Goal: Task Accomplishment & Management: Use online tool/utility

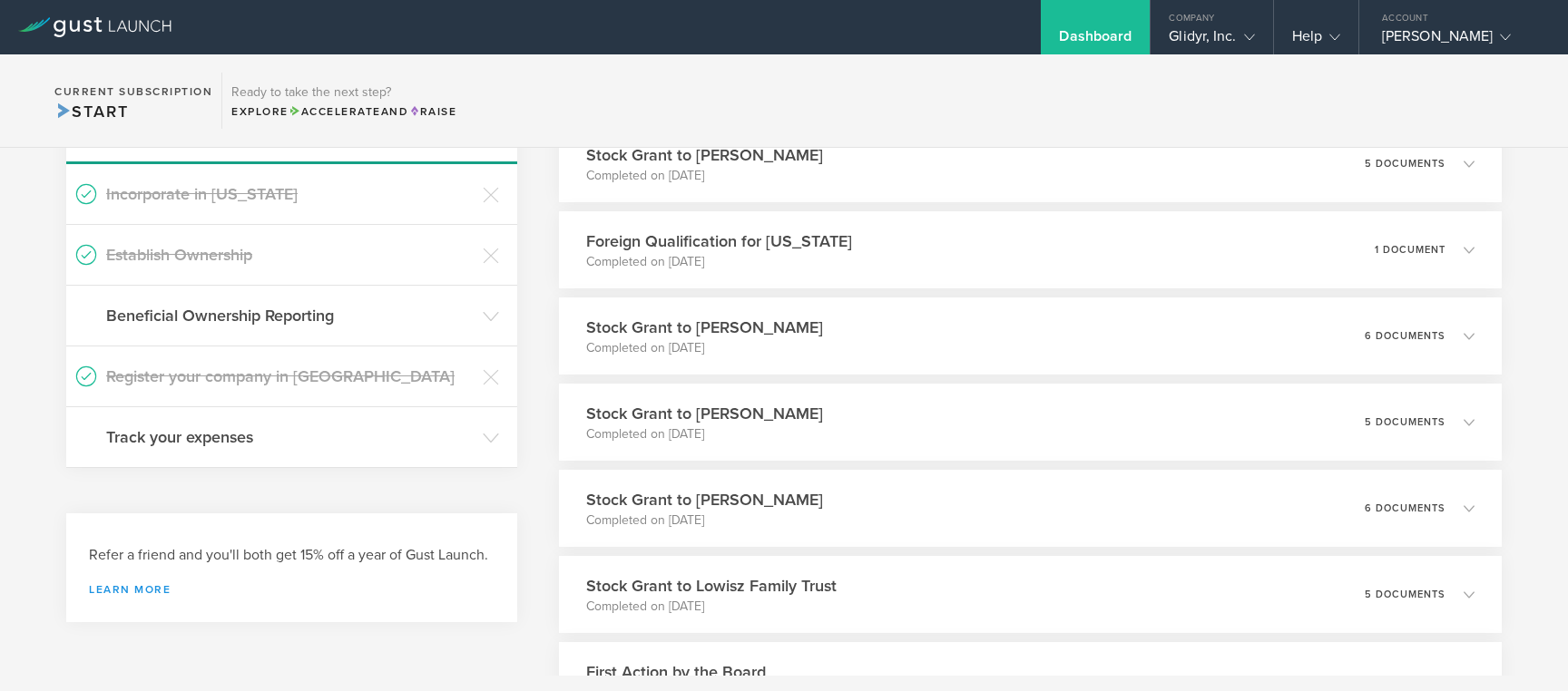
scroll to position [335, 0]
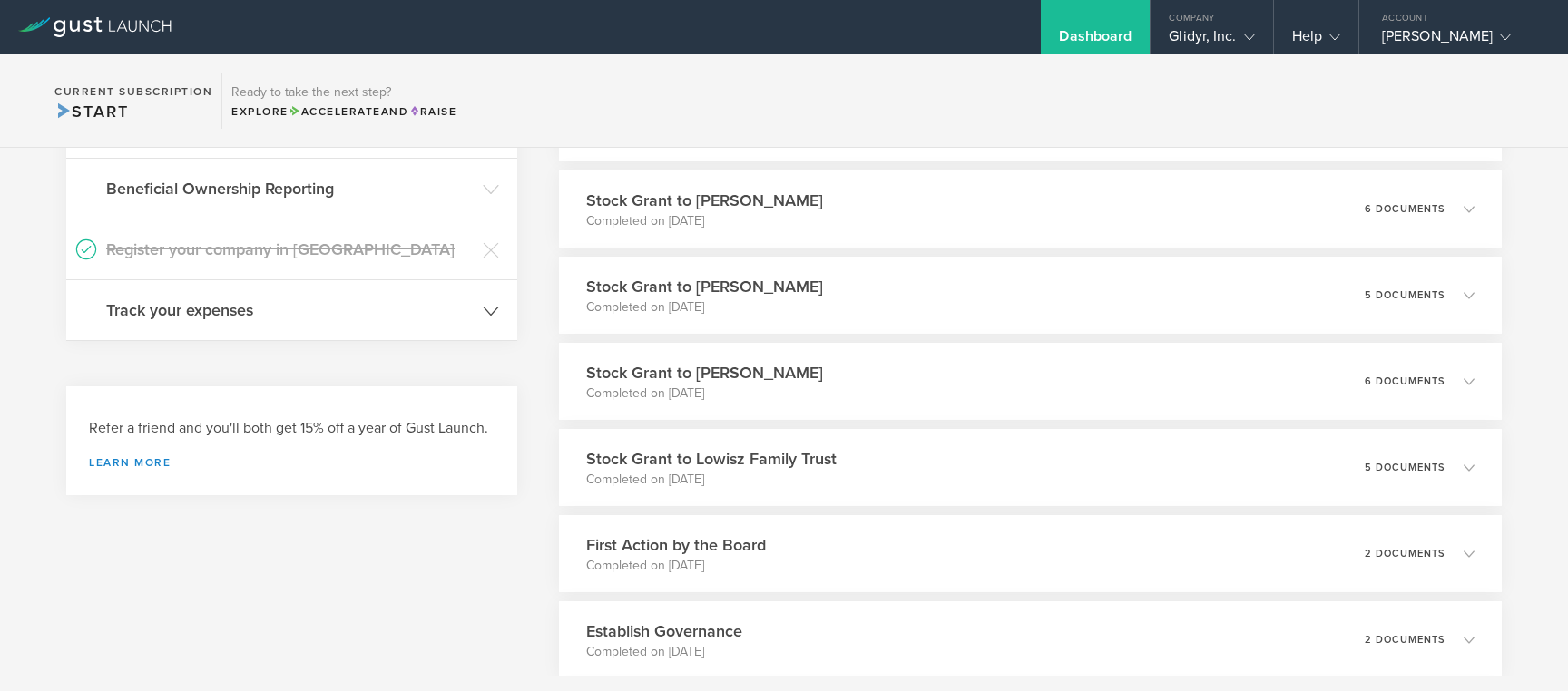
click at [202, 322] on header "Track your expenses" at bounding box center [291, 310] width 451 height 59
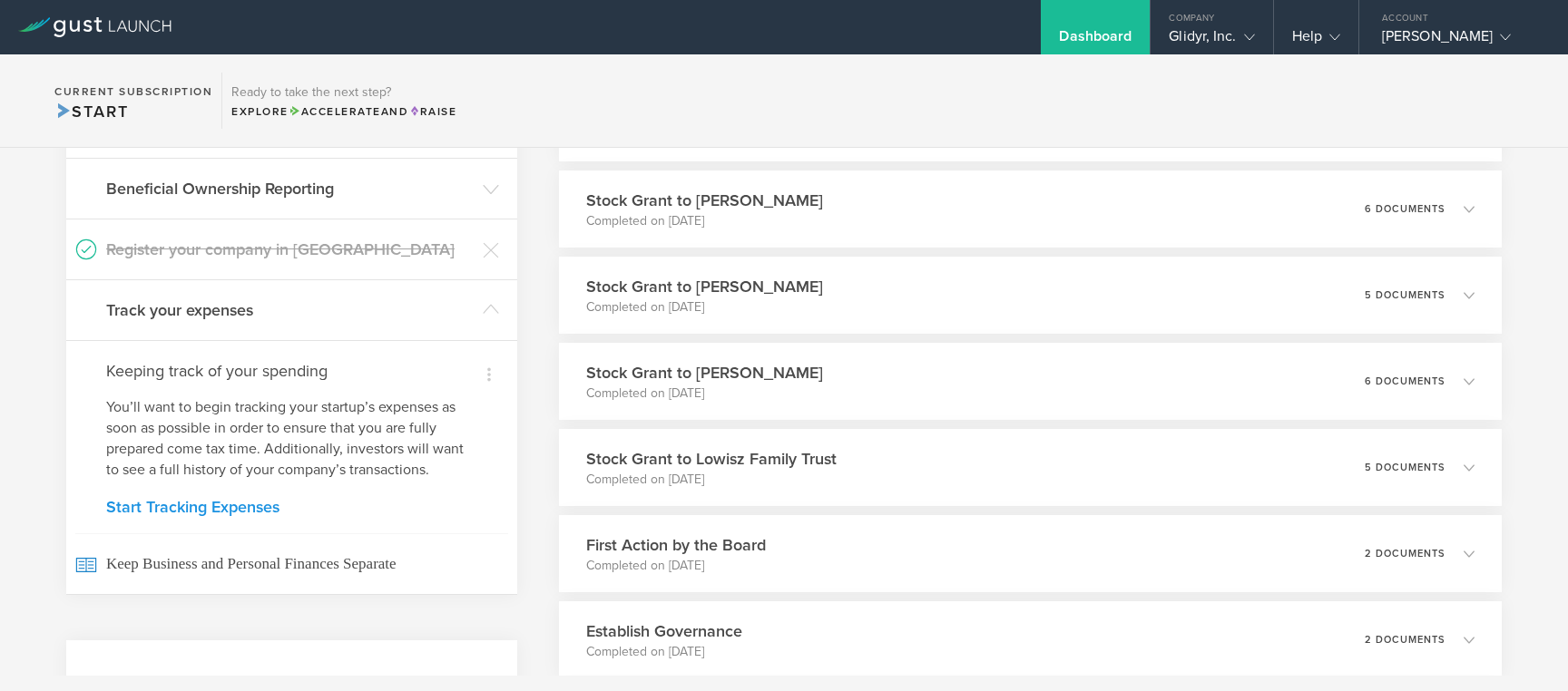
click at [222, 509] on link "Start Tracking Expenses" at bounding box center [291, 507] width 371 height 16
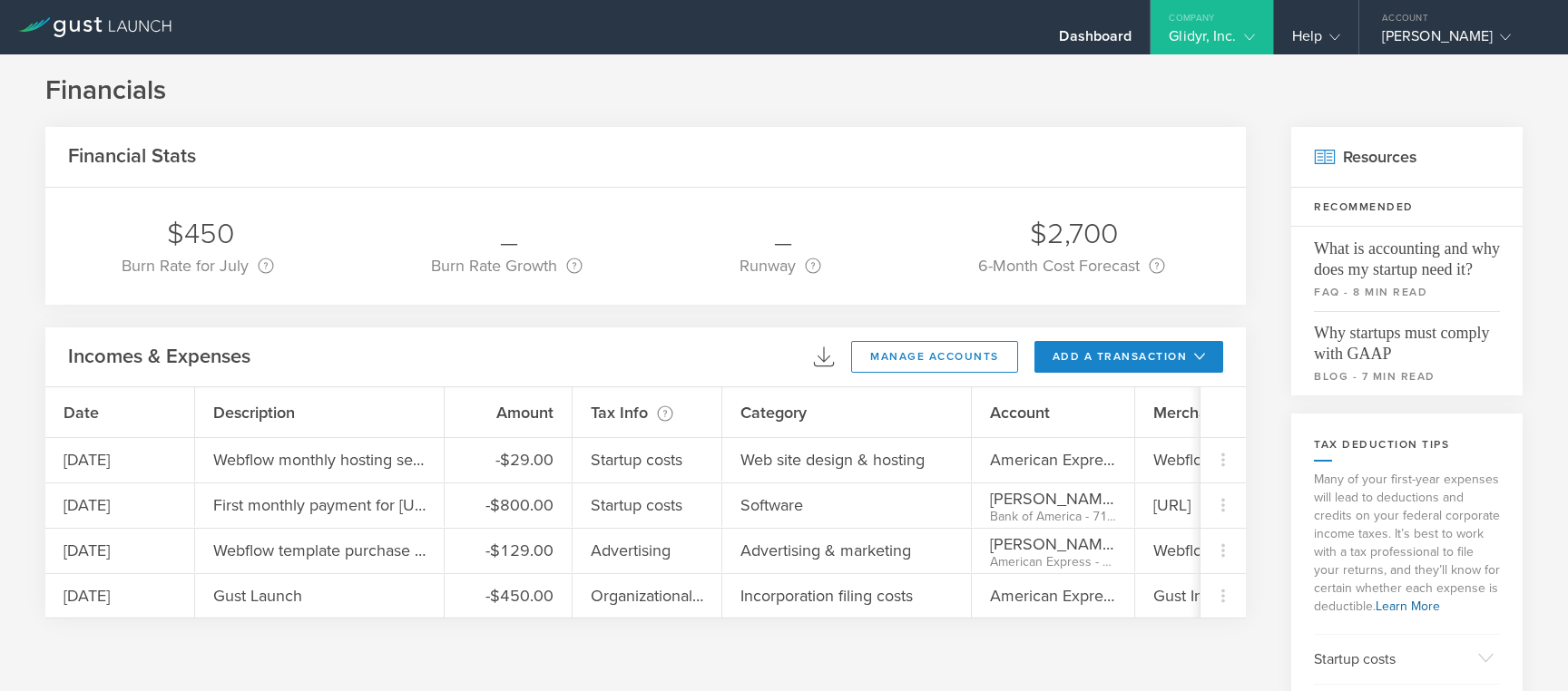
click at [1187, 353] on gust-icon at bounding box center [1196, 356] width 18 height 13
click at [1135, 399] on li "Add Expense" at bounding box center [1163, 398] width 106 height 36
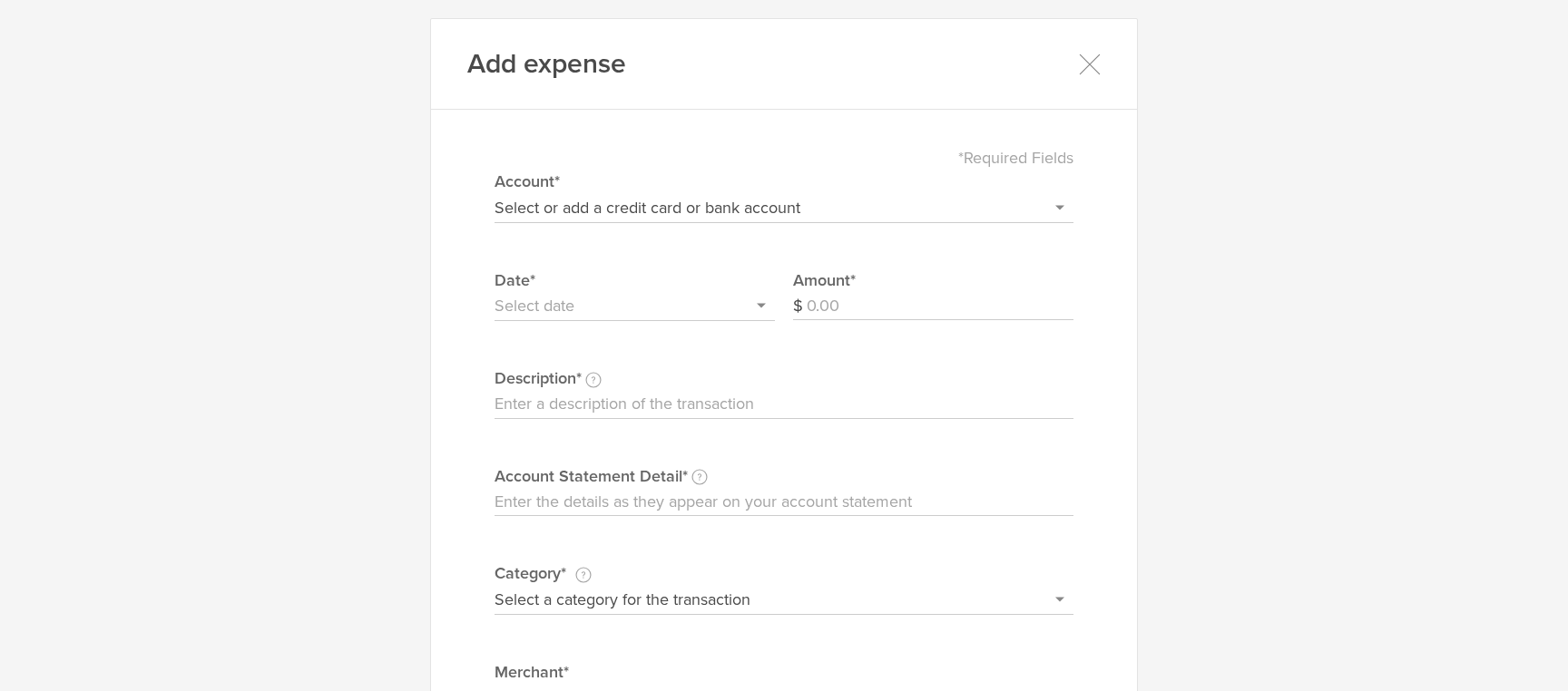
click at [574, 208] on select "Select or add a credit card or bank account American Express - 4003 [PERSON_NAM…" at bounding box center [784, 207] width 579 height 29
select select "689b4b6a8239a40002a8dd96"
click at [494, 193] on select "Select or add a credit card or bank account American Express - 4003 [PERSON_NAM…" at bounding box center [784, 207] width 579 height 29
click at [559, 308] on input "text" at bounding box center [634, 306] width 280 height 29
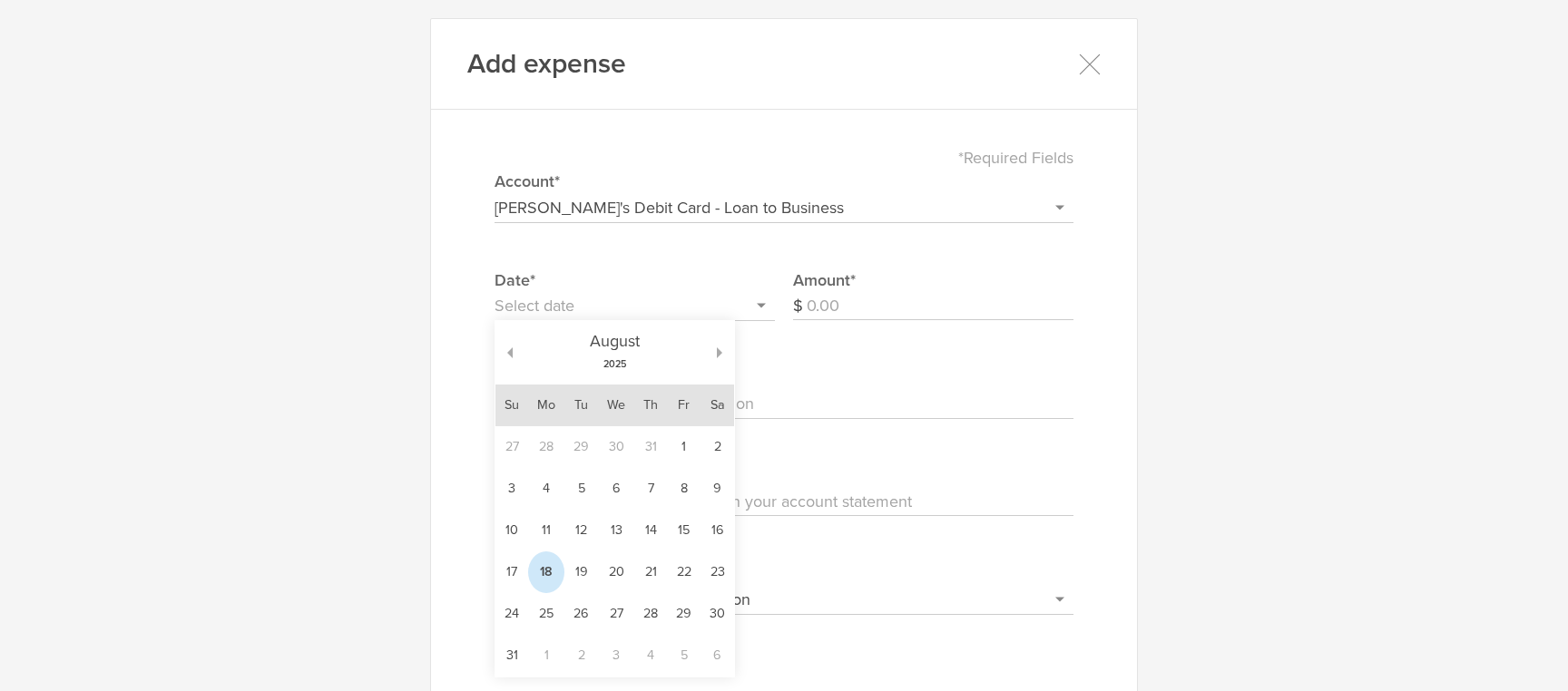
click at [545, 573] on td "18" at bounding box center [546, 572] width 37 height 42
type input "[DATE]"
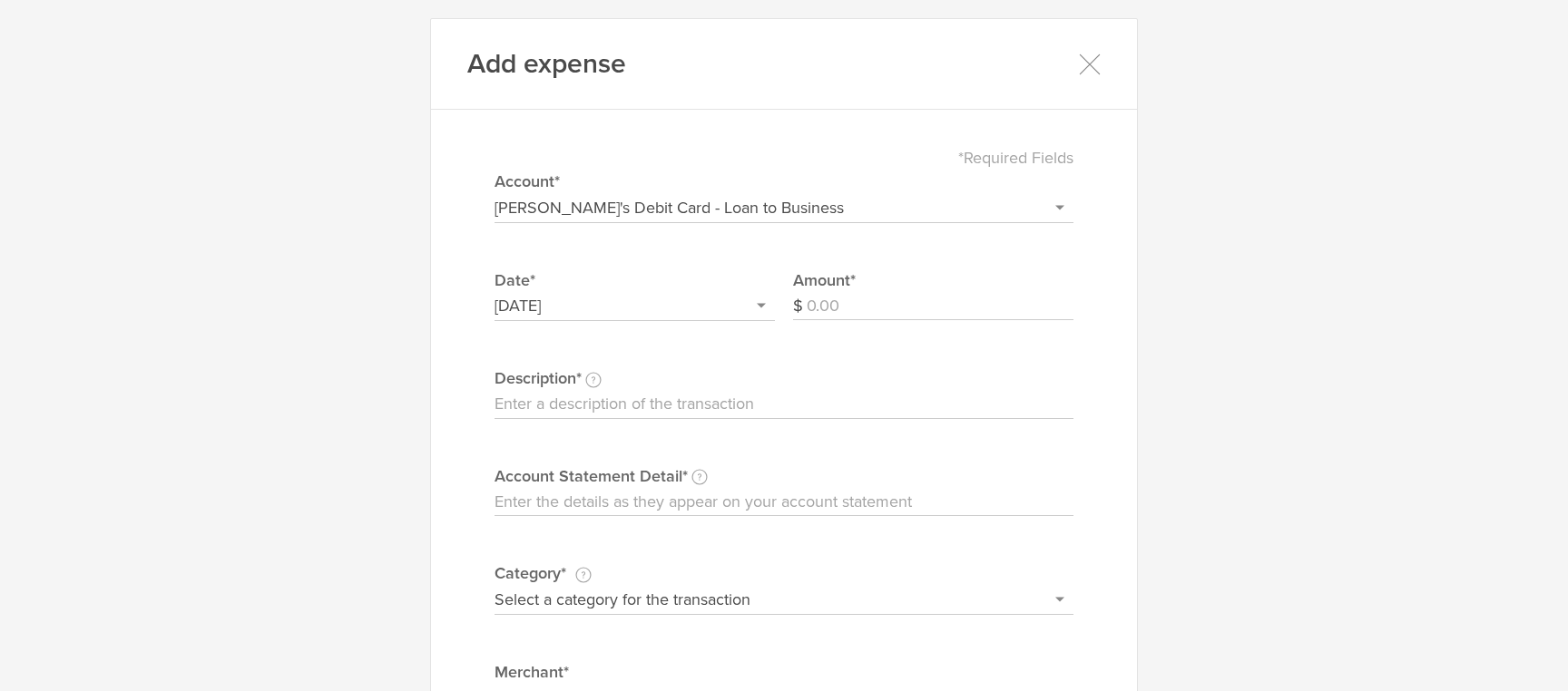
click at [840, 309] on input "Amount" at bounding box center [940, 306] width 266 height 29
type input "100"
click at [725, 400] on input "Description This description is for your own reference." at bounding box center [784, 404] width 579 height 29
type input "OpenAI API Credits"
click at [570, 491] on input "Account Statement Detail Write the full description as it appears on your bank …" at bounding box center [784, 502] width 579 height 29
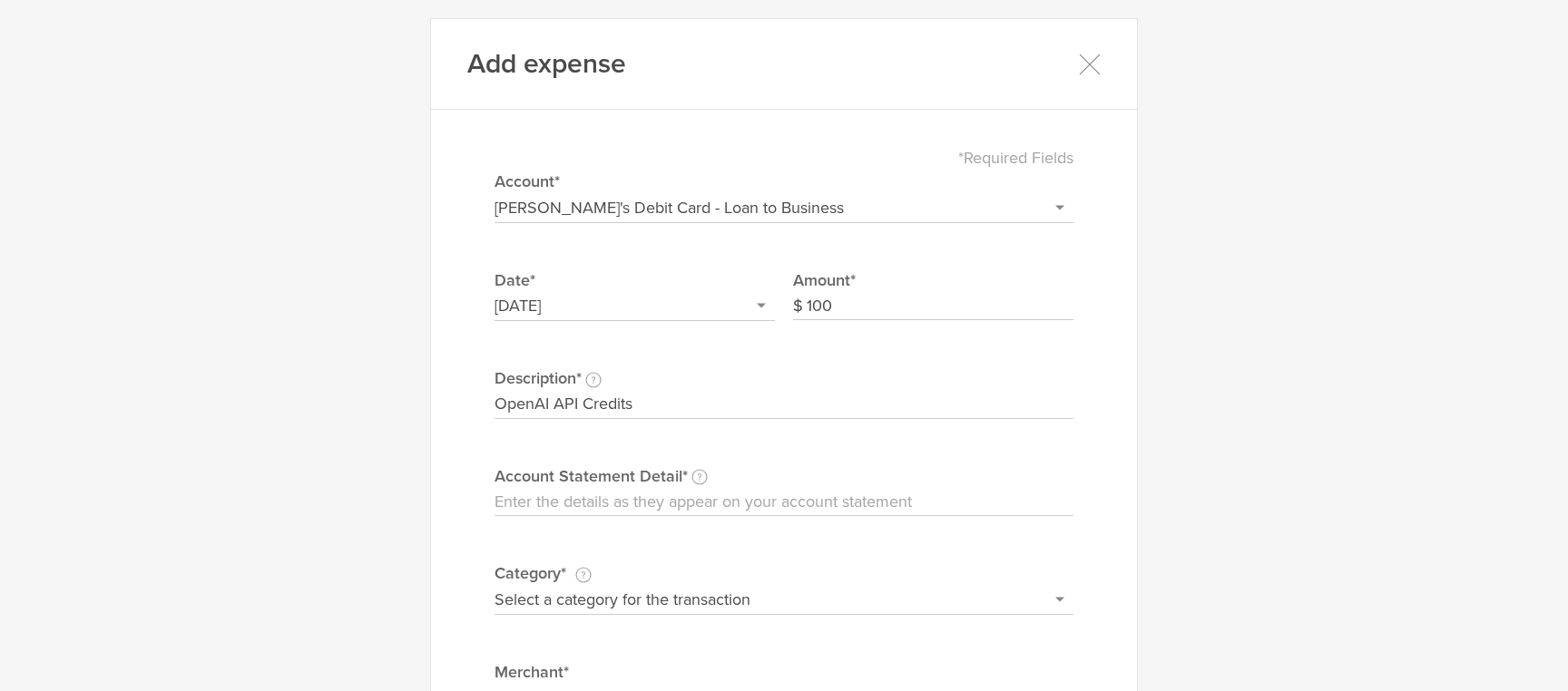
paste input "OpenAI API usage credit"
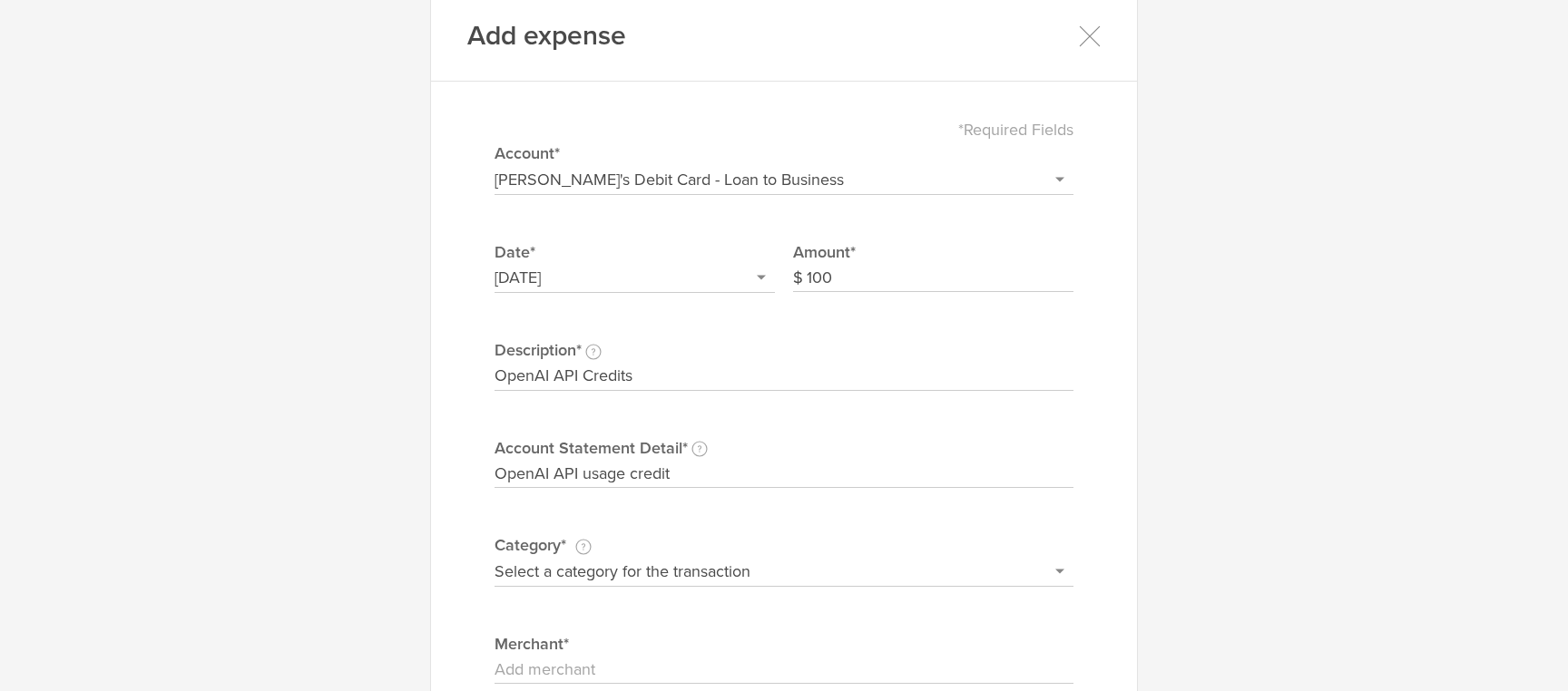
scroll to position [248, 0]
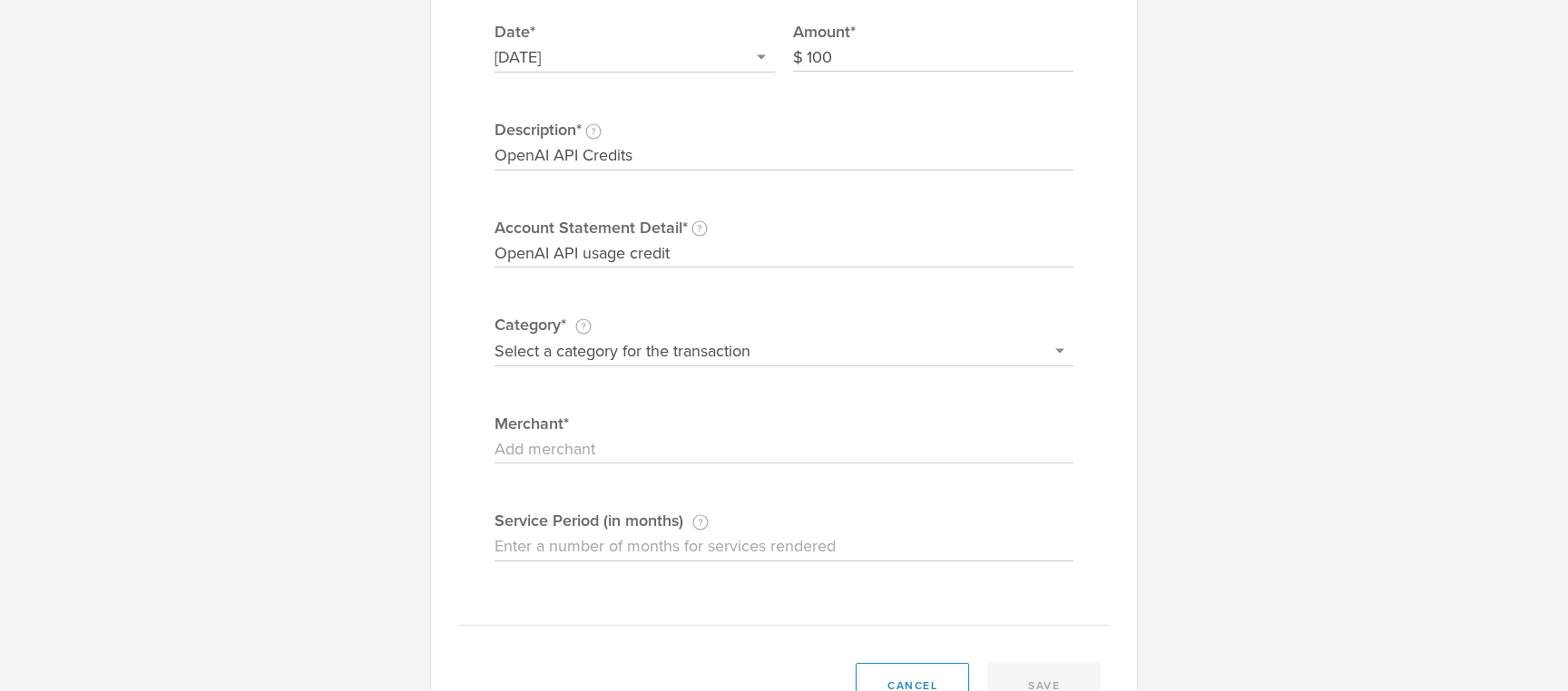
type input "OpenAI API usage credit"
click at [592, 341] on select "Select a category for the transaction Manufacturing equipment Product/service m…" at bounding box center [784, 350] width 579 height 29
select select "Software"
click at [494, 337] on select "Select a category for the transaction Manufacturing equipment Product/service m…" at bounding box center [784, 350] width 579 height 29
click at [573, 449] on input "Merchant" at bounding box center [784, 449] width 579 height 29
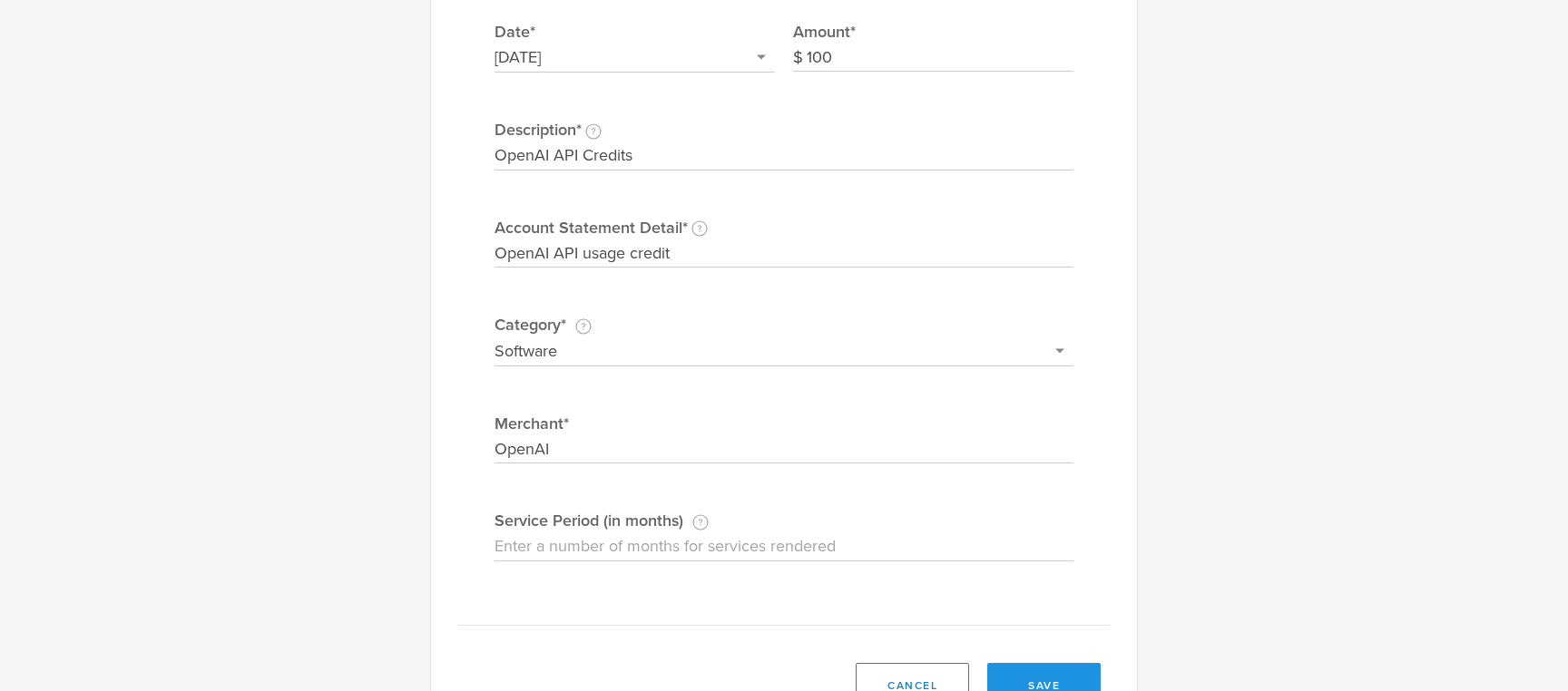
type input "OpenAI"
click at [1025, 672] on button "save" at bounding box center [1044, 686] width 114 height 46
